Goal: Share content

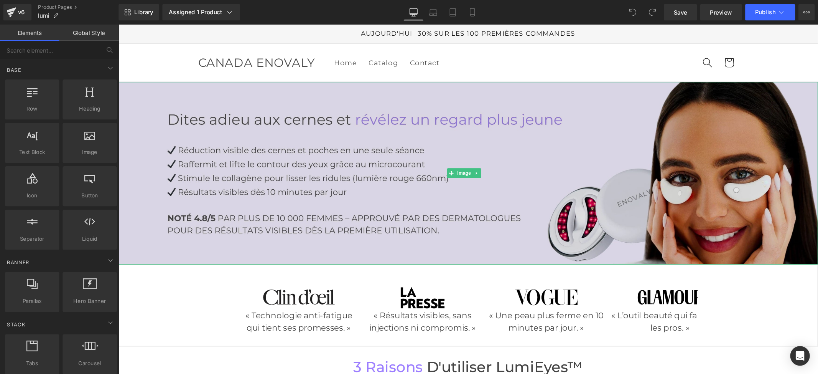
scroll to position [144, 0]
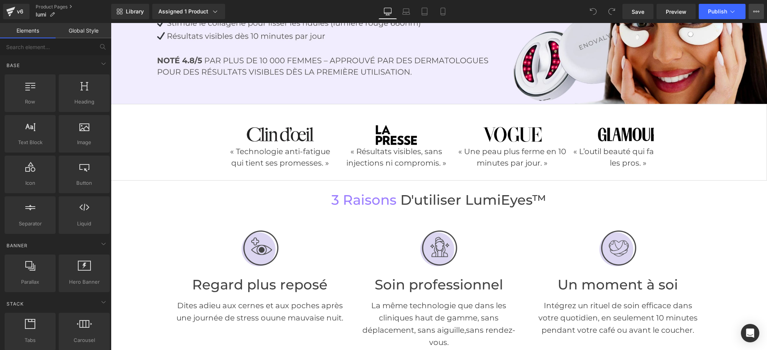
click at [760, 6] on button "View Live Page View with current Template Save Template to Library Schedule Pub…" at bounding box center [756, 11] width 15 height 15
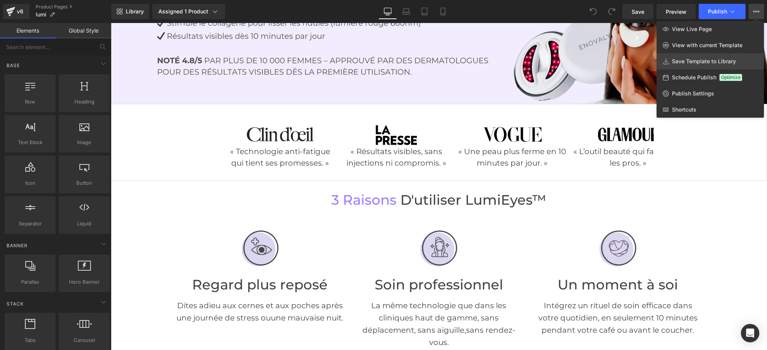
click at [697, 61] on span "Save Template to Library" at bounding box center [704, 61] width 64 height 7
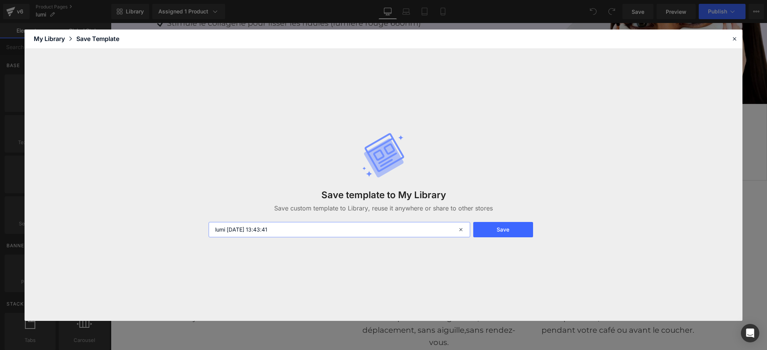
click at [321, 232] on input "lumi [DATE] 13:43:41" at bounding box center [340, 229] width 262 height 15
drag, startPoint x: 311, startPoint y: 227, endPoint x: 228, endPoint y: 231, distance: 82.6
click at [228, 231] on input "lumi [DATE] 13:43:41" at bounding box center [340, 229] width 262 height 15
type input "lumi"
click at [515, 233] on button "Save" at bounding box center [503, 229] width 60 height 15
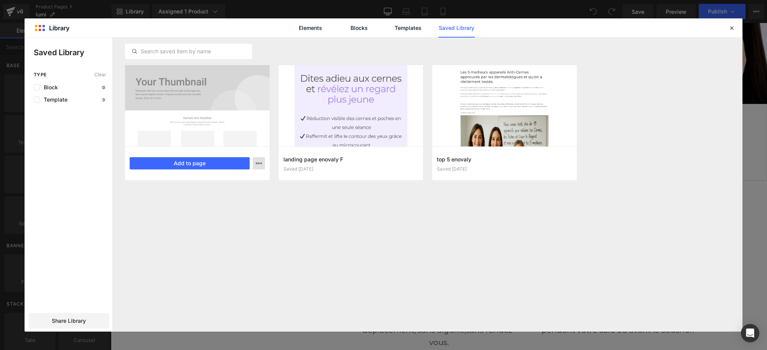
click at [262, 168] on button "button" at bounding box center [259, 163] width 12 height 12
click at [303, 291] on div at bounding box center [384, 185] width 718 height 294
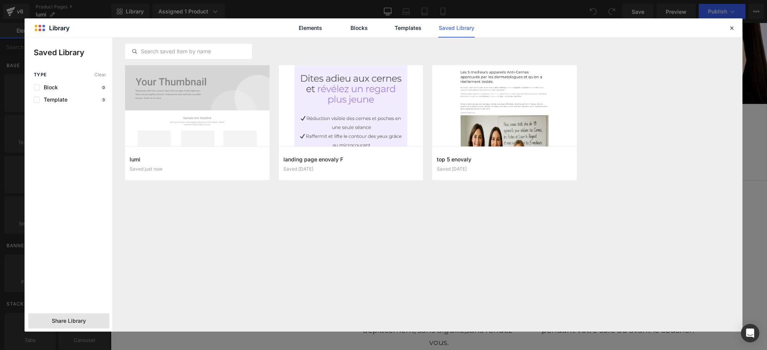
click at [87, 320] on div "Share Library" at bounding box center [68, 320] width 81 height 15
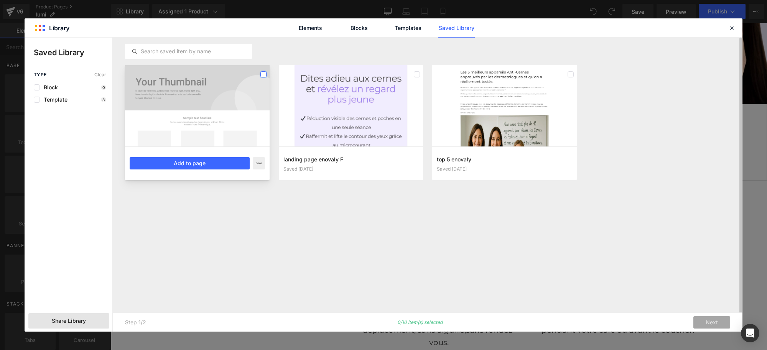
click at [262, 75] on label at bounding box center [263, 74] width 6 height 6
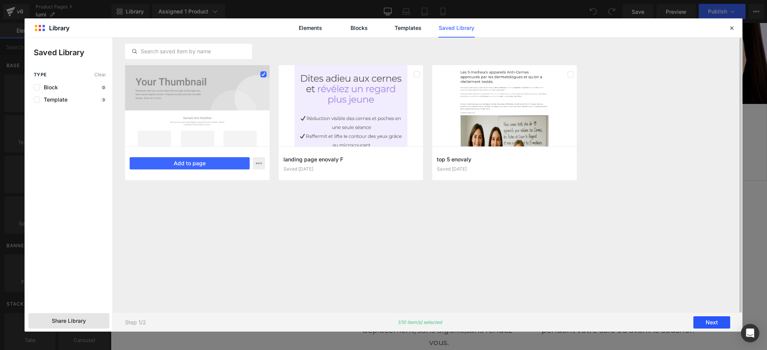
click at [699, 317] on button "Next" at bounding box center [712, 322] width 37 height 12
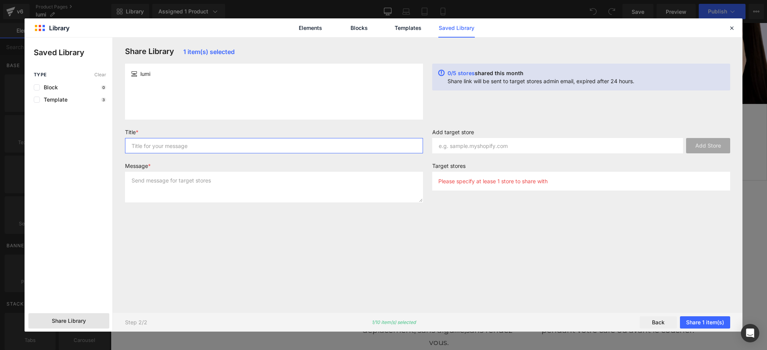
click at [180, 146] on input "text" at bounding box center [274, 145] width 298 height 15
type input "M"
drag, startPoint x: 163, startPoint y: 79, endPoint x: 123, endPoint y: 72, distance: 40.9
click at [123, 72] on div "lumi" at bounding box center [273, 92] width 307 height 56
copy div "lumi"
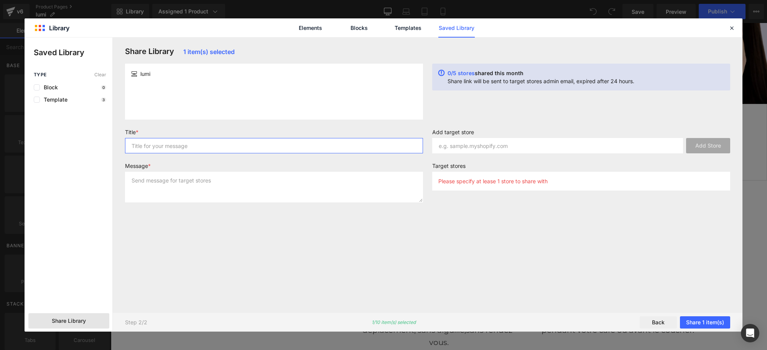
click at [185, 146] on input "text" at bounding box center [274, 145] width 298 height 15
paste input "lumi"
type input "lumi"
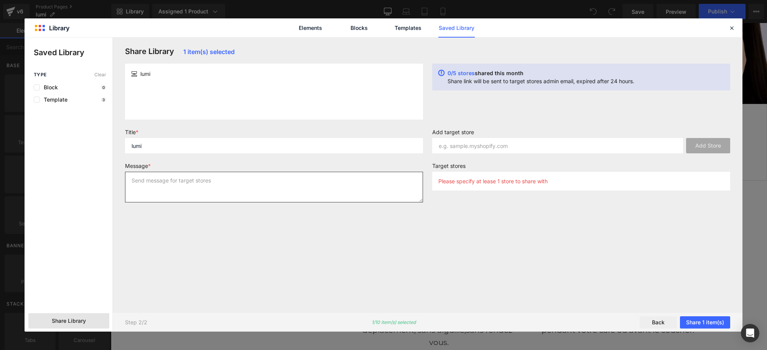
click at [160, 187] on textarea at bounding box center [274, 187] width 298 height 31
paste textarea "lumi"
type textarea "lumi"
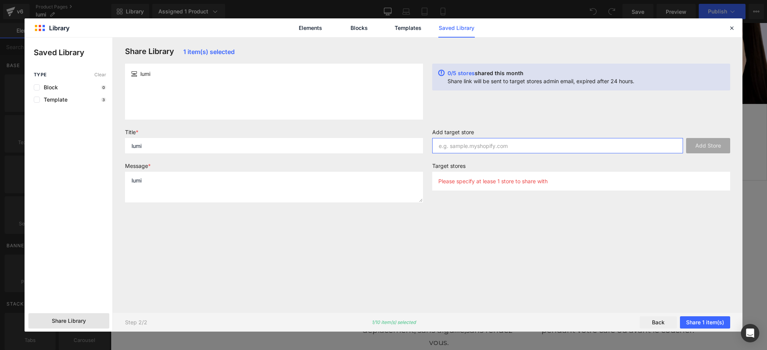
click at [494, 147] on input "text" at bounding box center [557, 145] width 251 height 15
paste input "zi1fq9-tb"
type input "zi1fq9-tb"
click at [702, 144] on button "Add Store" at bounding box center [708, 145] width 44 height 15
click at [704, 323] on button "Share 1 item(s)" at bounding box center [705, 322] width 50 height 12
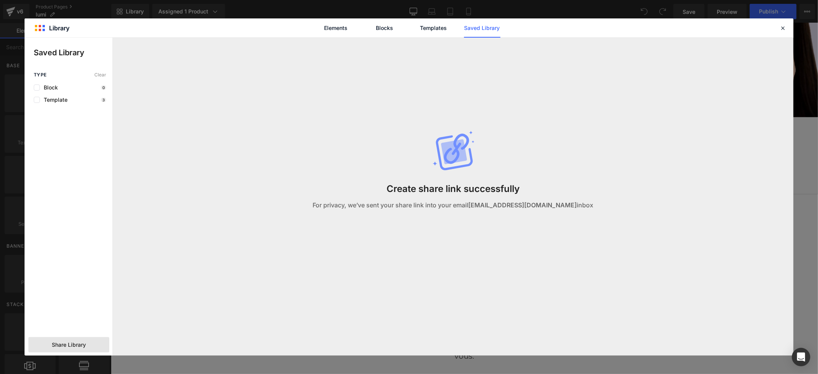
scroll to position [143, 0]
click at [767, 30] on div at bounding box center [782, 27] width 9 height 9
